Goal: Entertainment & Leisure: Browse casually

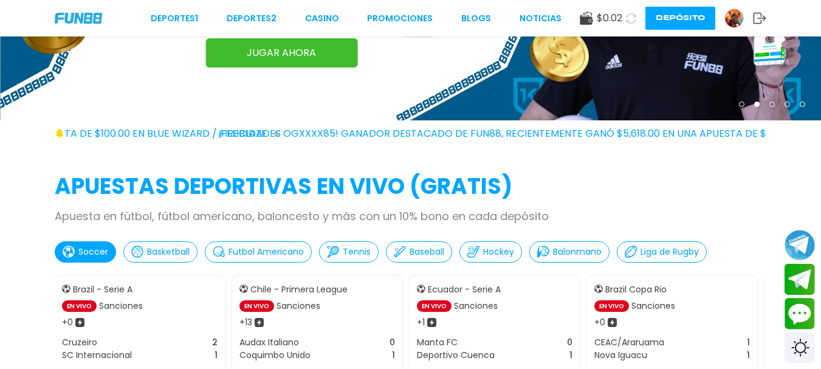
click at [725, 16] on div at bounding box center [733, 18] width 19 height 19
click at [725, 16] on img at bounding box center [734, 18] width 18 height 18
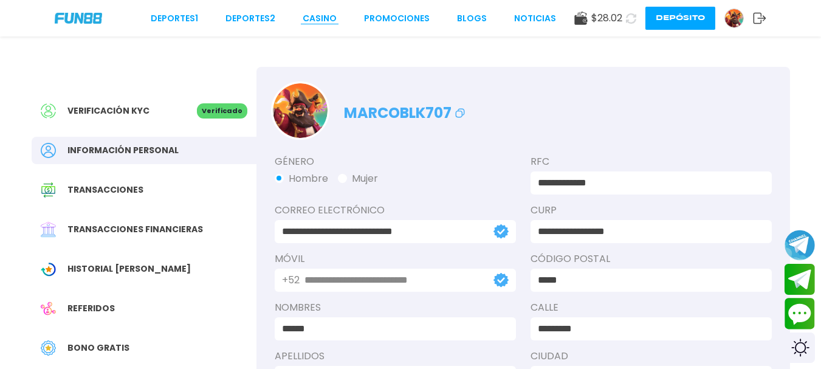
click at [321, 13] on link "CASINO" at bounding box center [320, 18] width 34 height 13
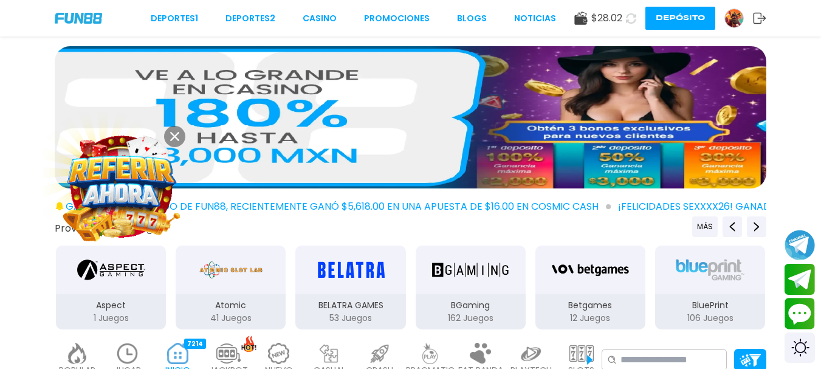
click at [172, 131] on button at bounding box center [174, 136] width 21 height 21
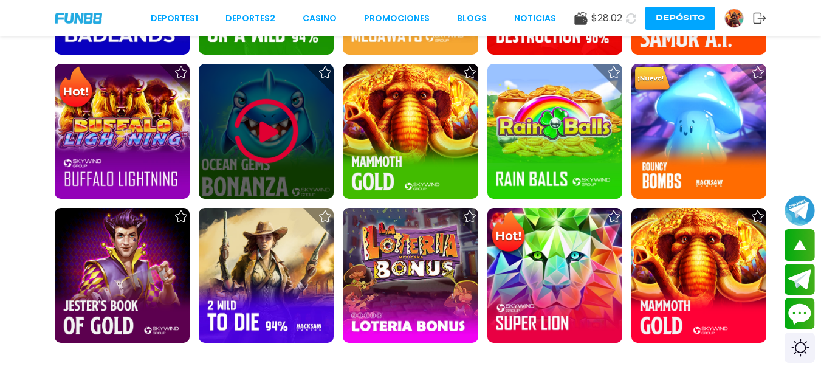
scroll to position [1458, 0]
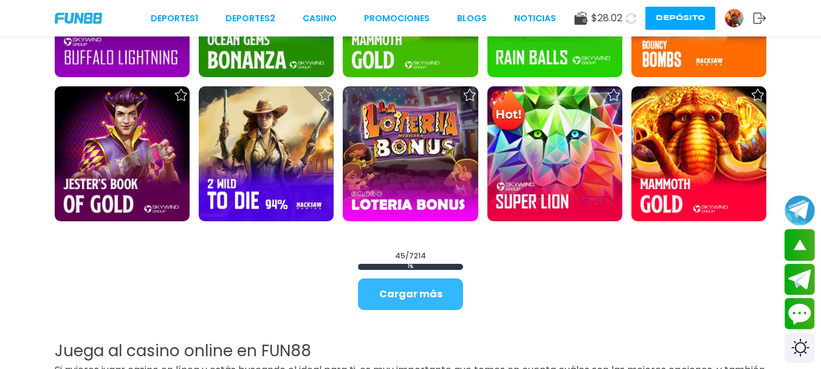
click at [397, 290] on button "Cargar más" at bounding box center [410, 294] width 105 height 32
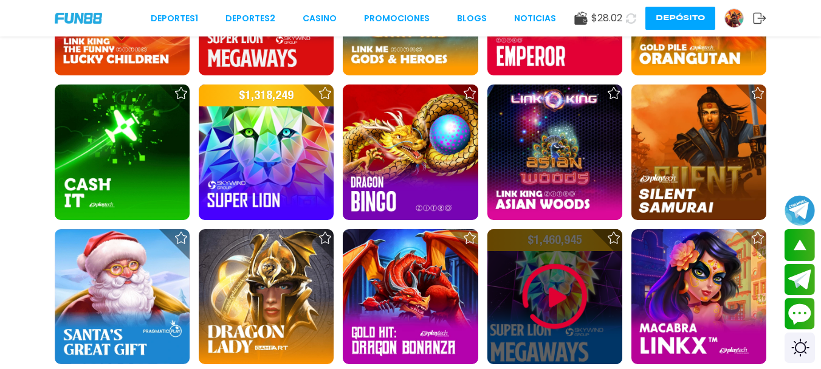
scroll to position [2734, 0]
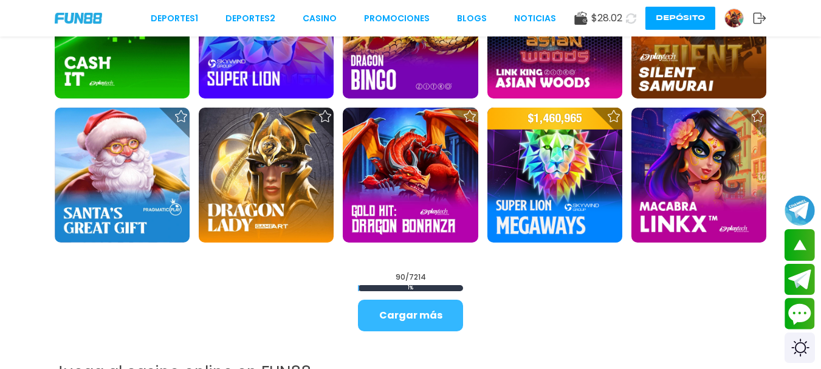
click at [404, 319] on button "Cargar más" at bounding box center [410, 315] width 105 height 32
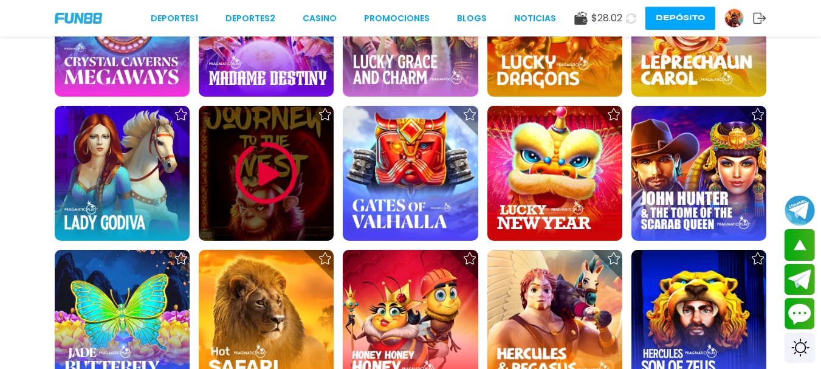
scroll to position [4070, 0]
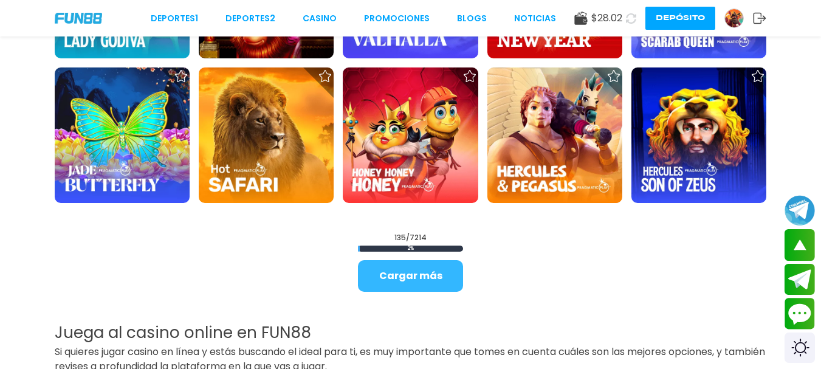
click at [380, 270] on button "Cargar más" at bounding box center [410, 276] width 105 height 32
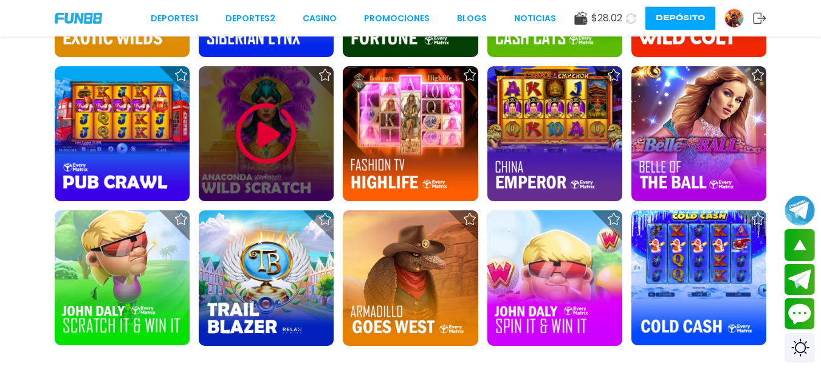
scroll to position [5346, 0]
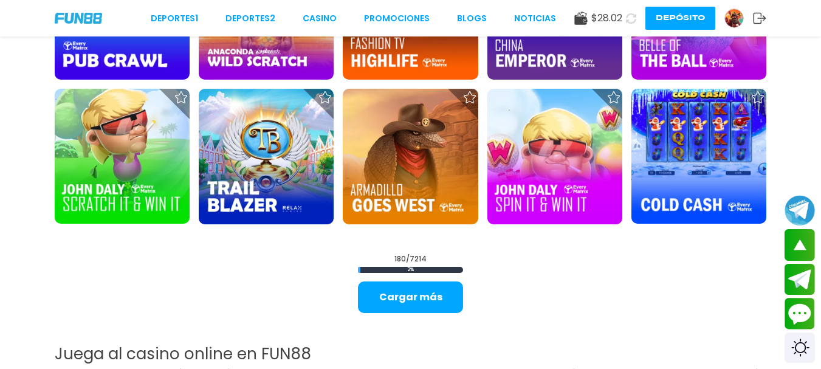
click at [381, 278] on div "180 / 7214 2 % Cargar más" at bounding box center [410, 283] width 105 height 60
click at [383, 291] on button "Cargar más" at bounding box center [410, 297] width 105 height 32
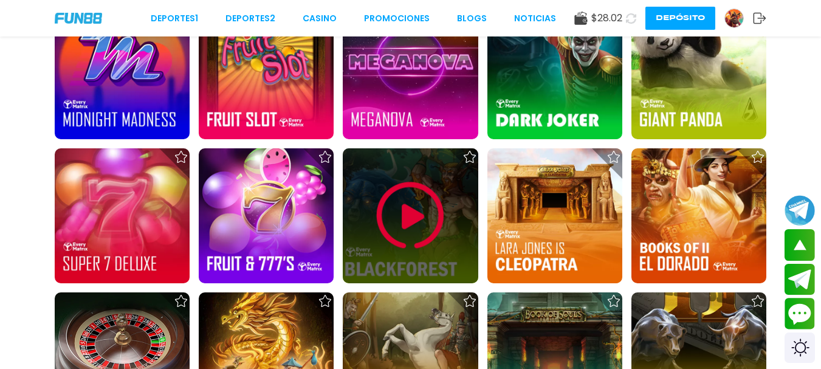
scroll to position [6743, 0]
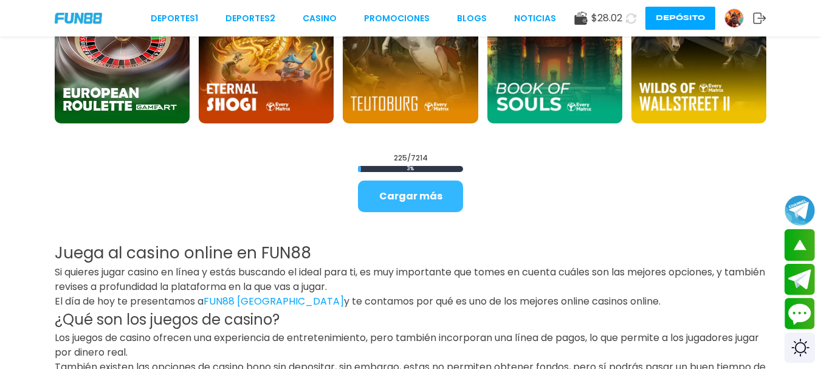
click at [406, 192] on button "Cargar más" at bounding box center [410, 196] width 105 height 32
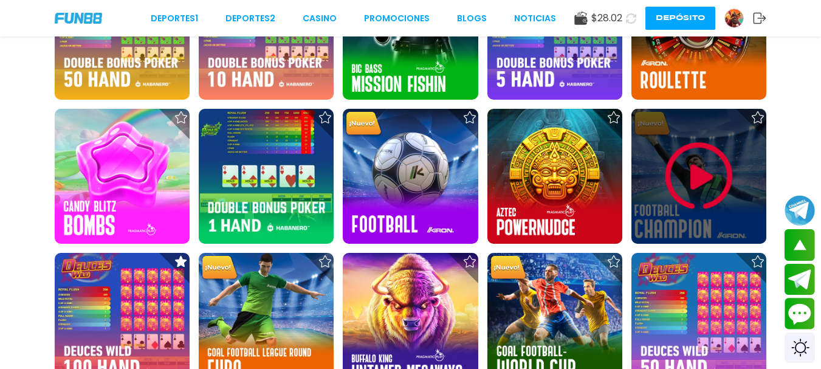
scroll to position [7898, 0]
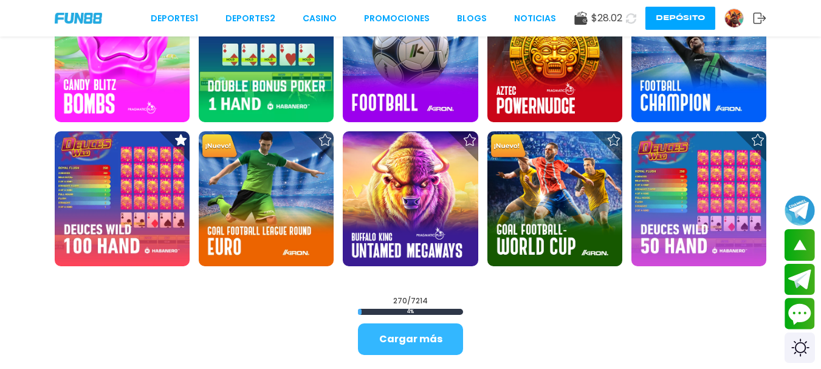
click at [417, 334] on button "Cargar más" at bounding box center [410, 339] width 105 height 32
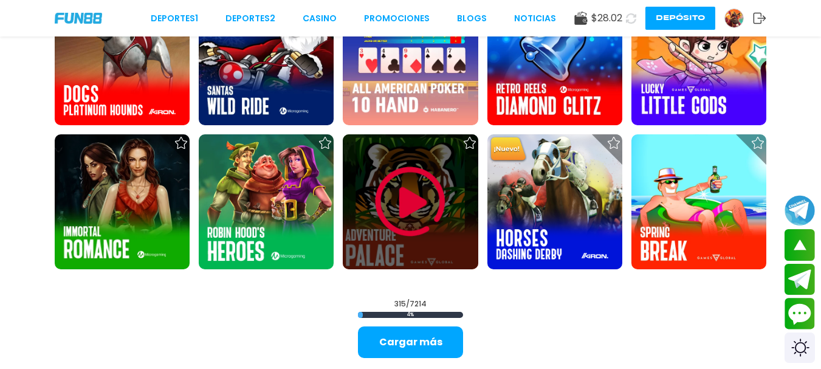
scroll to position [9252, 0]
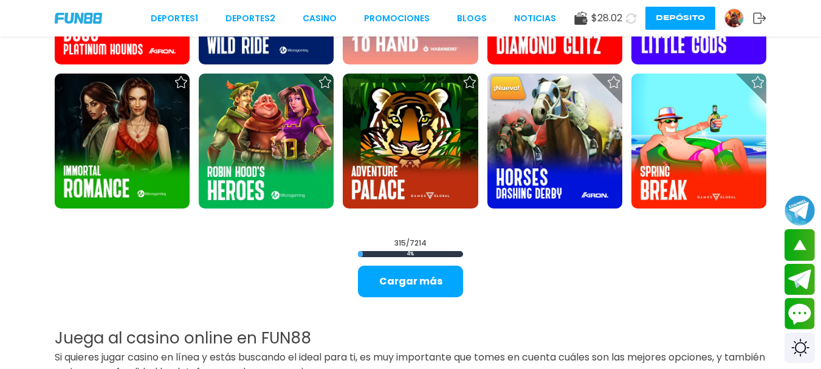
click at [436, 296] on button "Cargar más" at bounding box center [410, 281] width 105 height 32
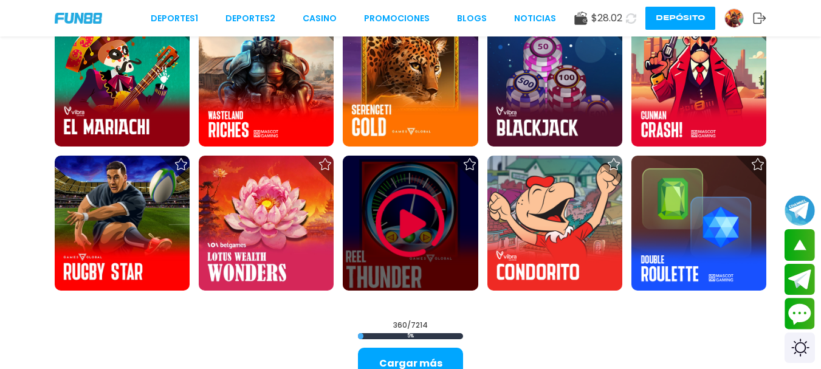
scroll to position [10528, 0]
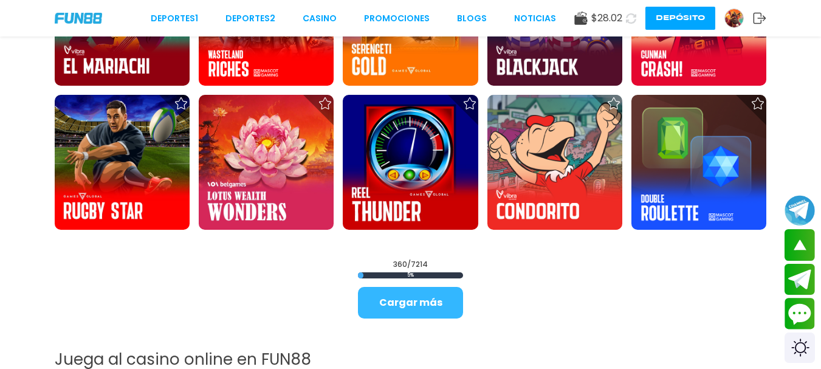
click at [377, 311] on button "Cargar más" at bounding box center [410, 303] width 105 height 32
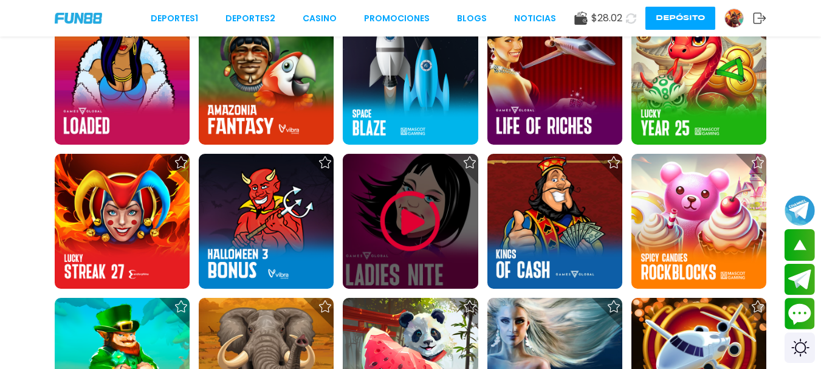
scroll to position [11804, 0]
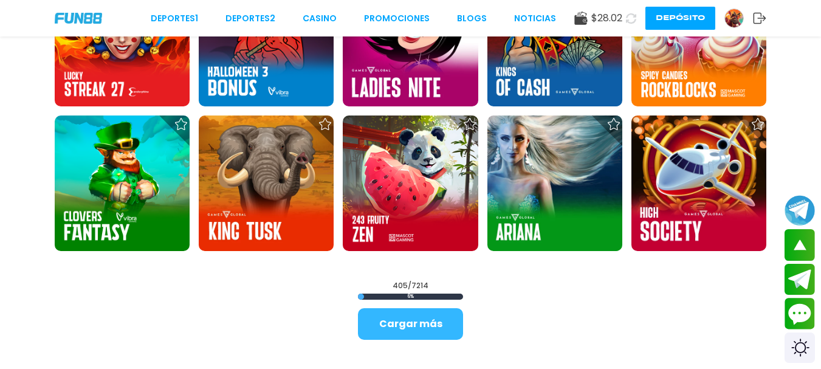
click at [420, 317] on button "Cargar más" at bounding box center [410, 324] width 105 height 32
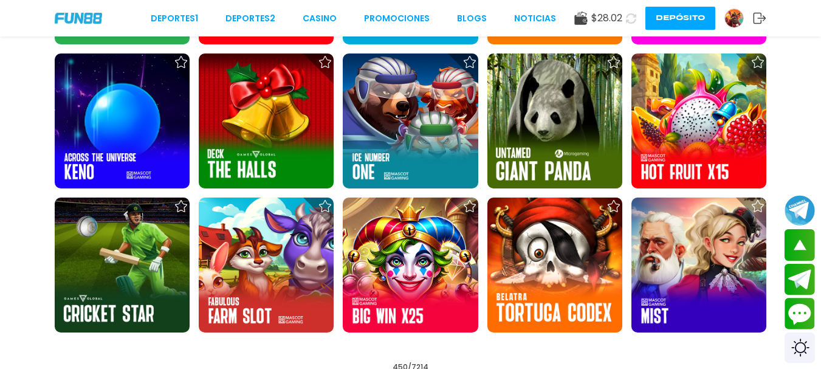
scroll to position [13140, 0]
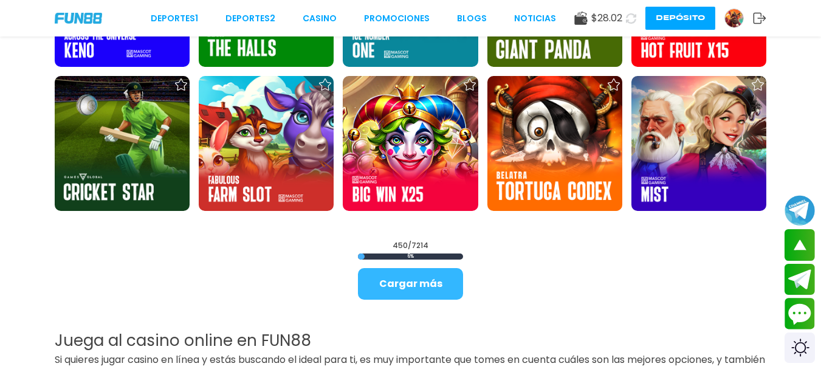
click at [416, 276] on button "Cargar más" at bounding box center [410, 284] width 105 height 32
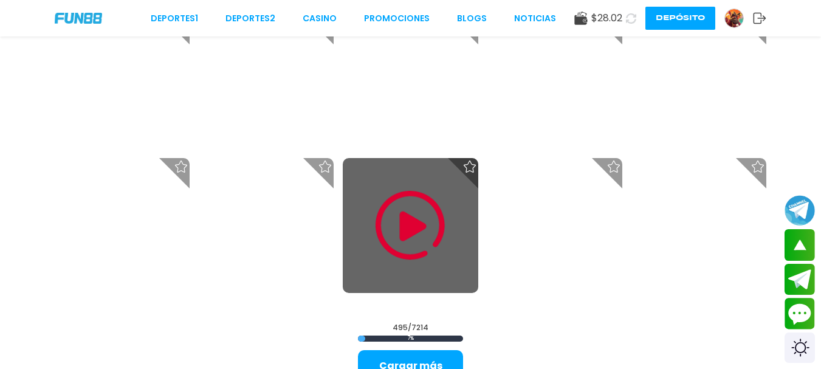
scroll to position [14416, 0]
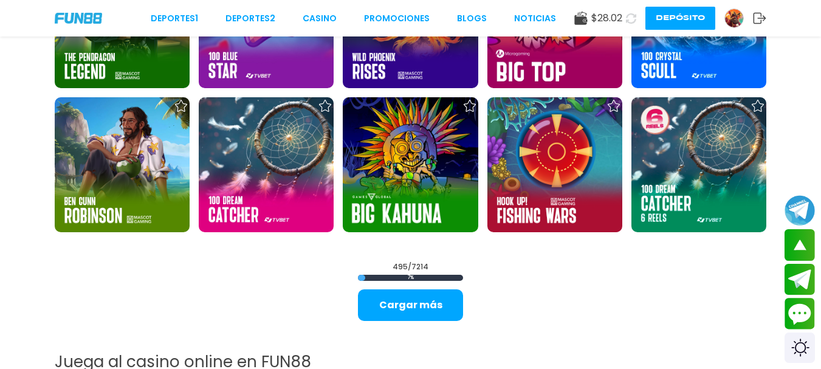
click at [411, 299] on button "Cargar más" at bounding box center [410, 305] width 105 height 32
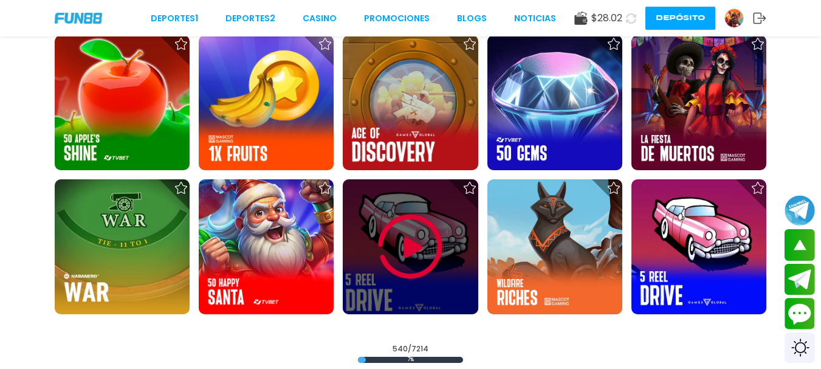
scroll to position [15813, 0]
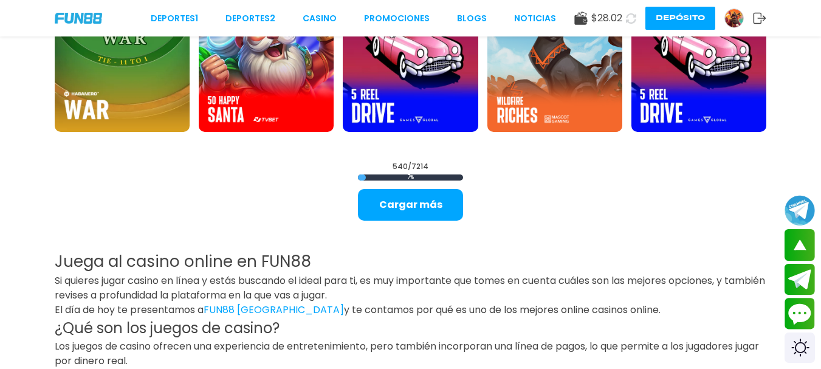
click at [420, 202] on button "Cargar más" at bounding box center [410, 205] width 105 height 32
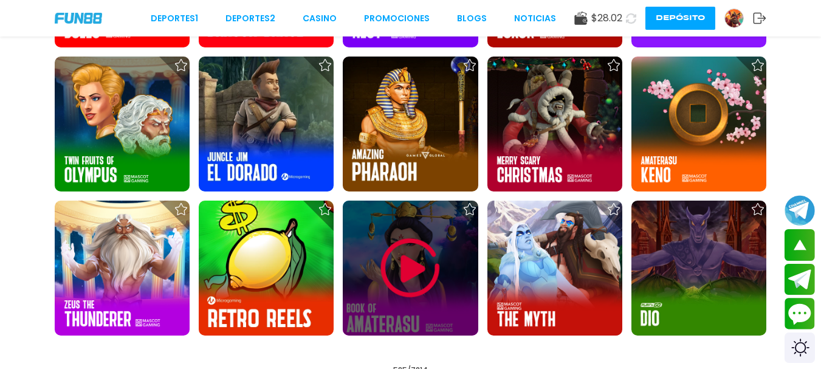
scroll to position [17089, 0]
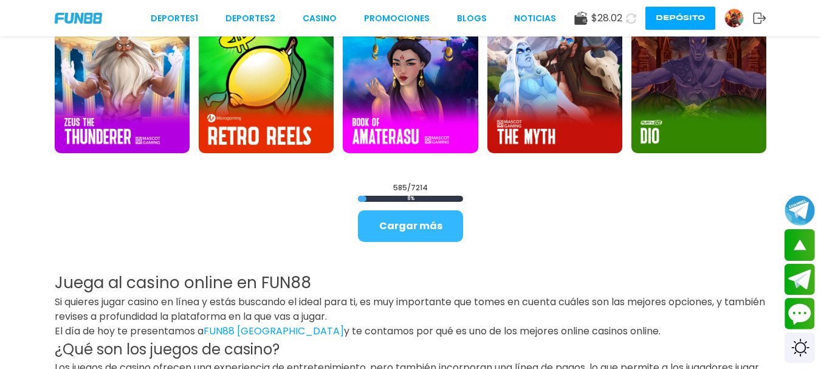
click at [414, 222] on button "Cargar más" at bounding box center [410, 226] width 105 height 32
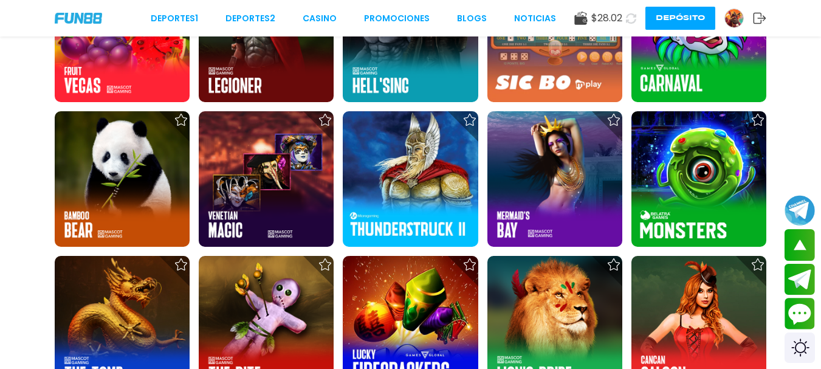
scroll to position [18331, 0]
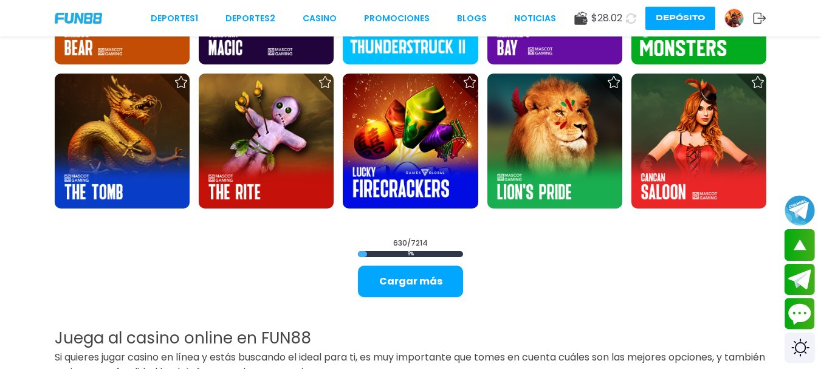
click at [392, 288] on button "Cargar más" at bounding box center [410, 281] width 105 height 32
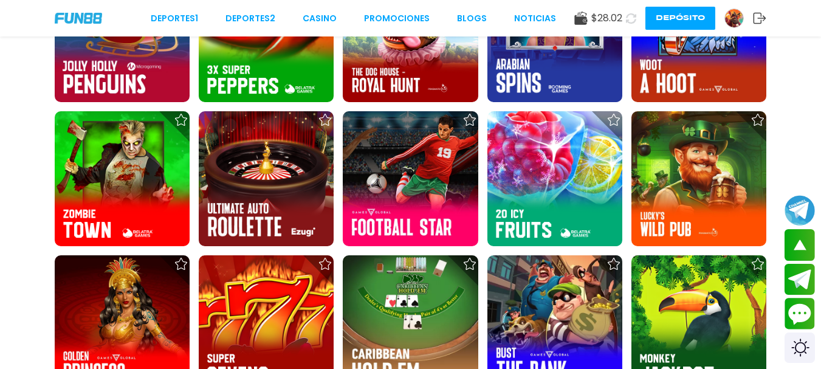
scroll to position [19628, 0]
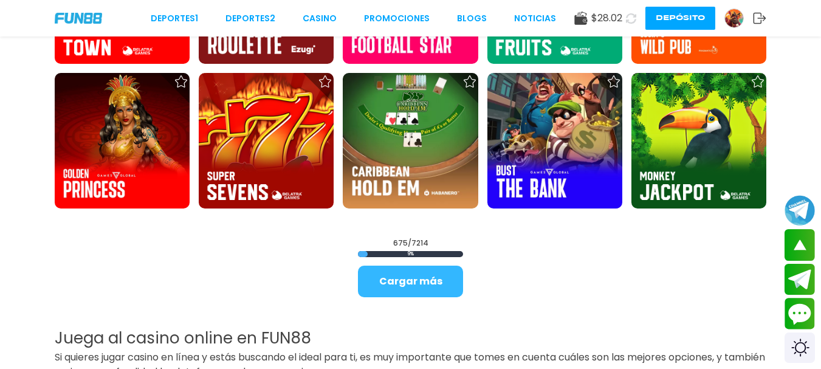
click at [399, 272] on button "Cargar más" at bounding box center [410, 281] width 105 height 32
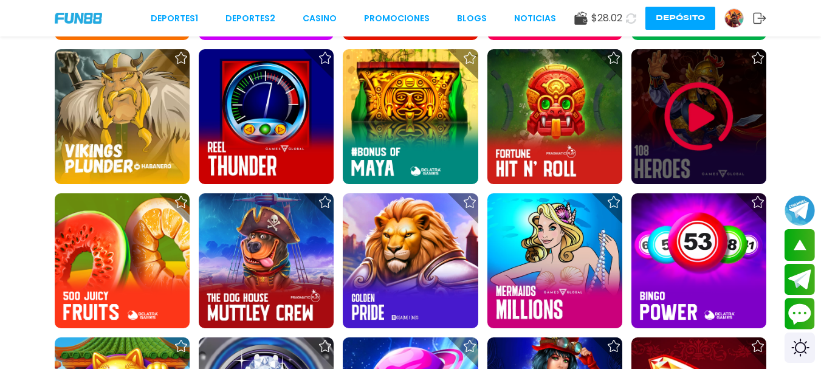
scroll to position [20843, 0]
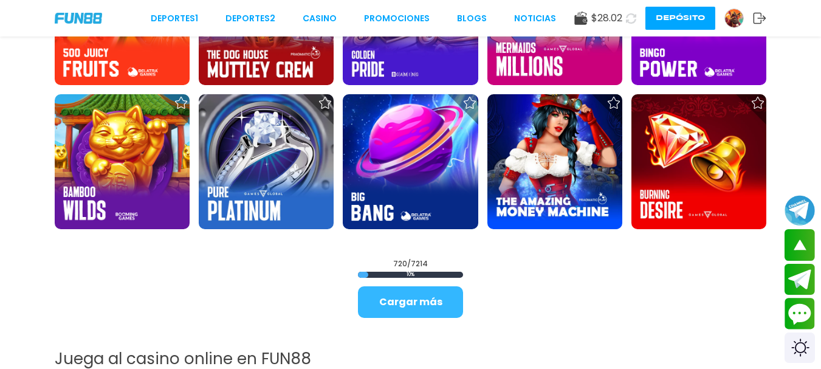
click at [439, 296] on button "Cargar más" at bounding box center [410, 302] width 105 height 32
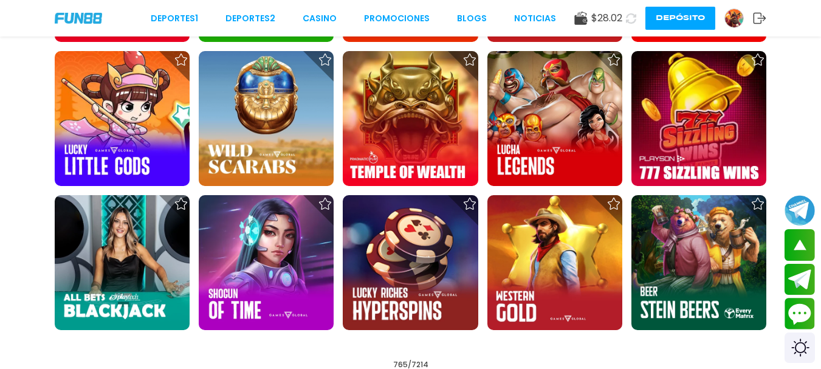
scroll to position [22221, 0]
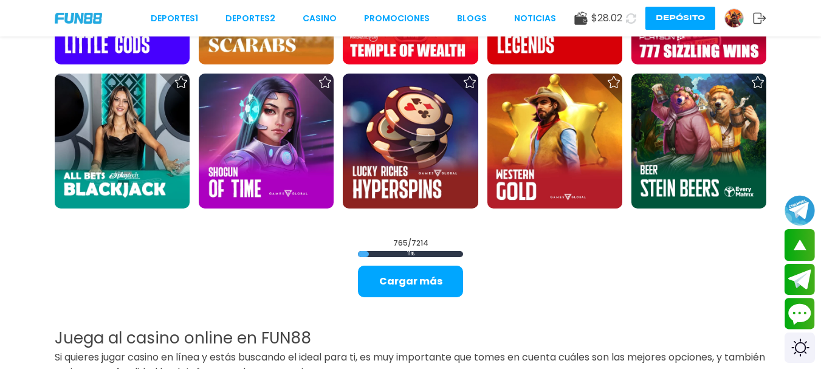
click at [435, 287] on button "Cargar más" at bounding box center [410, 281] width 105 height 32
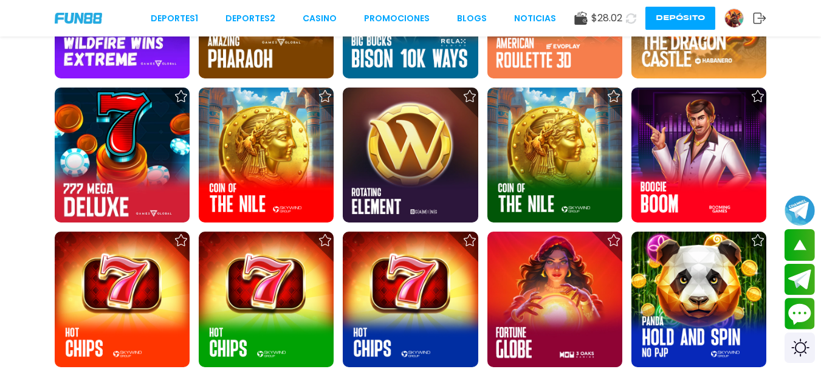
scroll to position [23193, 0]
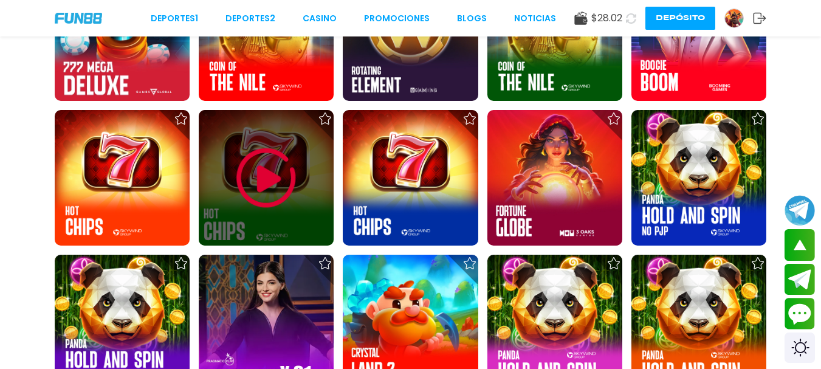
click at [325, 191] on div at bounding box center [266, 177] width 135 height 135
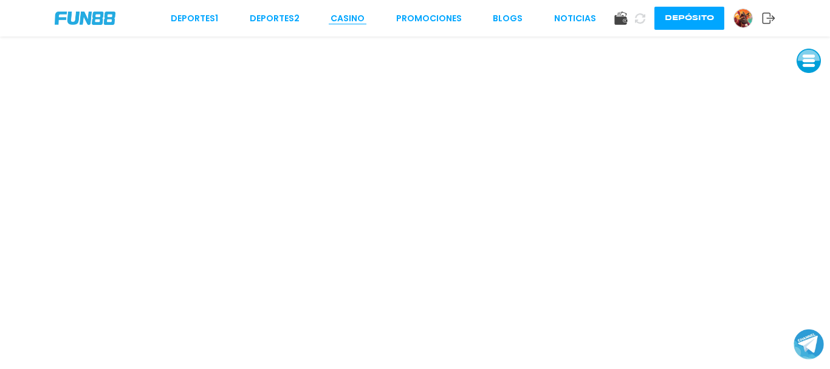
click at [352, 14] on link "CASINO" at bounding box center [347, 18] width 34 height 13
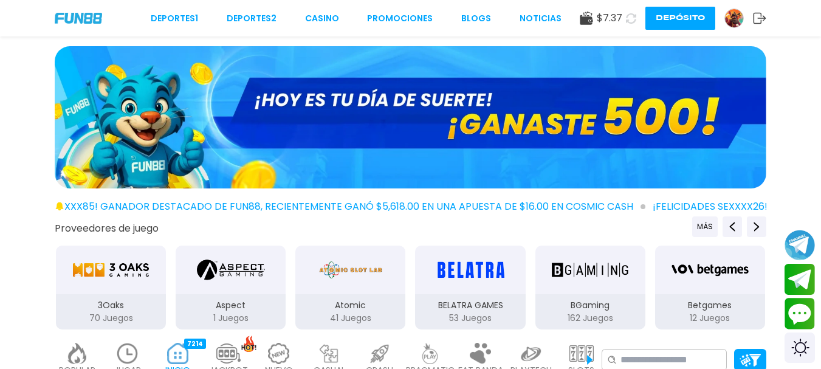
scroll to position [122, 0]
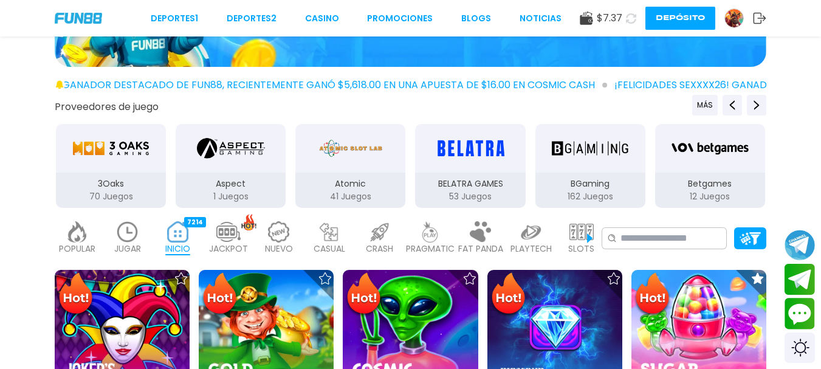
click at [129, 225] on img at bounding box center [127, 231] width 24 height 21
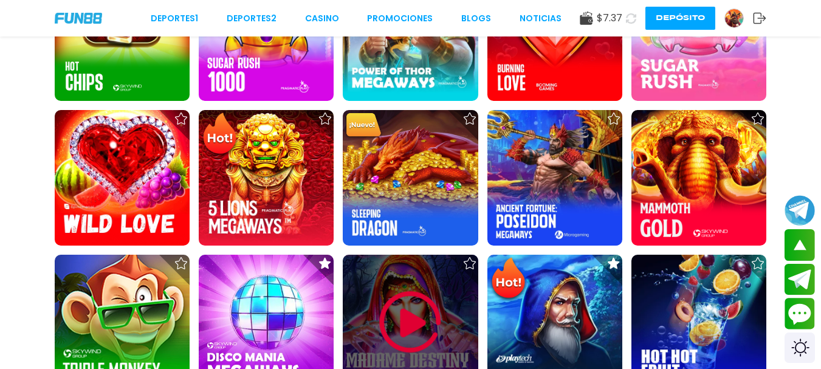
scroll to position [486, 0]
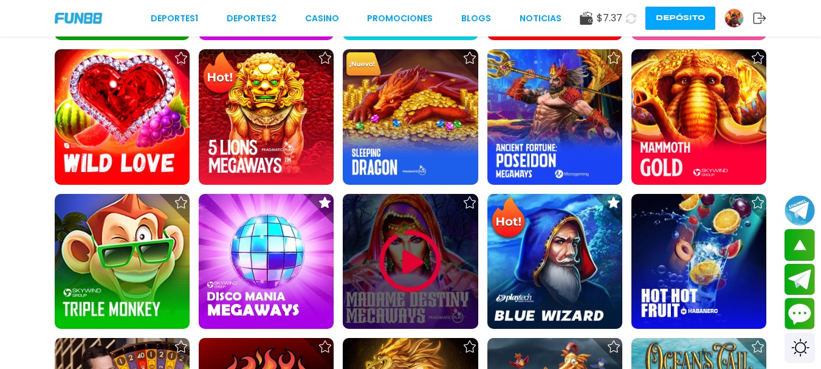
click at [395, 266] on img at bounding box center [410, 261] width 73 height 73
